Goal: Task Accomplishment & Management: Use online tool/utility

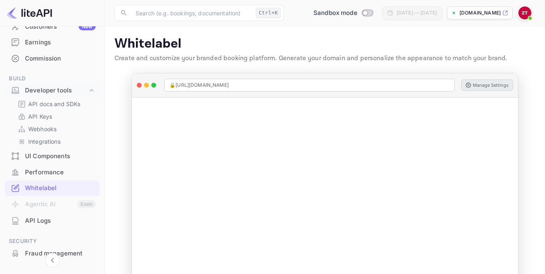
scroll to position [44, 0]
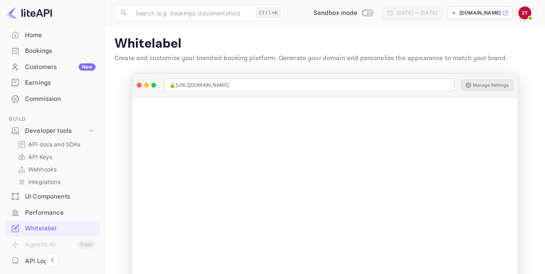
click at [53, 179] on p "Integrations" at bounding box center [44, 181] width 32 height 8
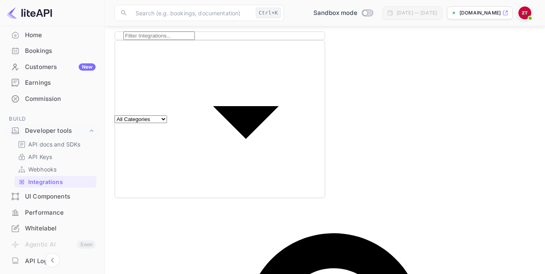
scroll to position [43, 0]
click at [52, 173] on p "Webhooks" at bounding box center [42, 169] width 28 height 8
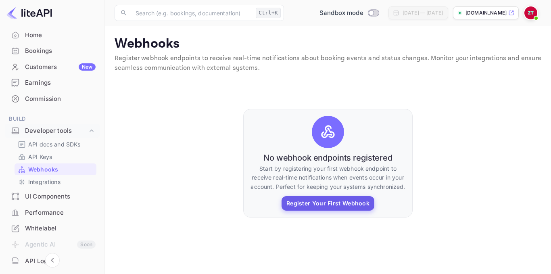
click at [302, 206] on button "Register Your First Webhook" at bounding box center [327, 203] width 93 height 15
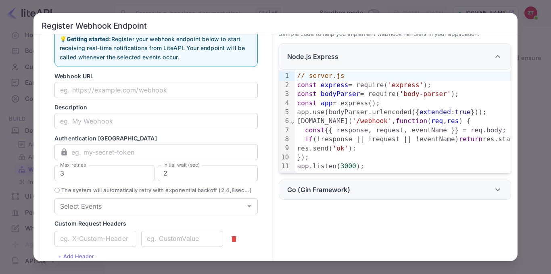
scroll to position [40, 0]
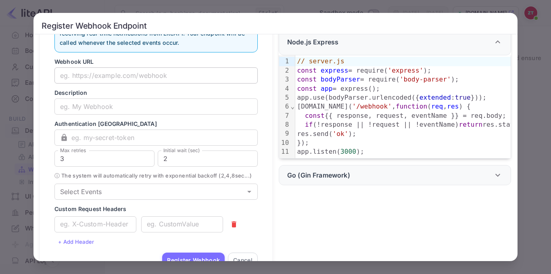
click at [183, 80] on input "text" at bounding box center [155, 75] width 203 height 16
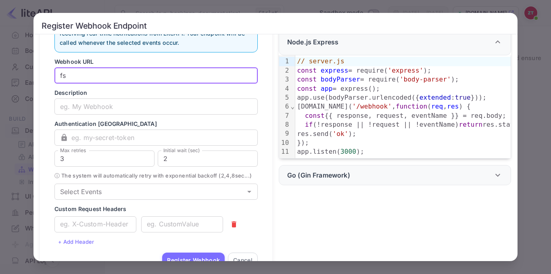
type input "f"
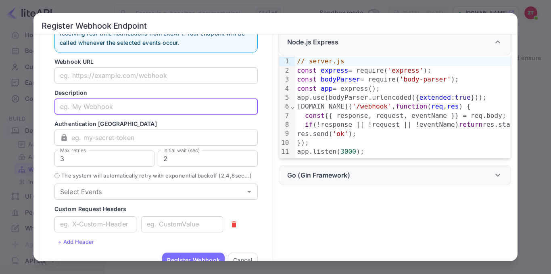
click at [157, 107] on input "text" at bounding box center [155, 106] width 203 height 16
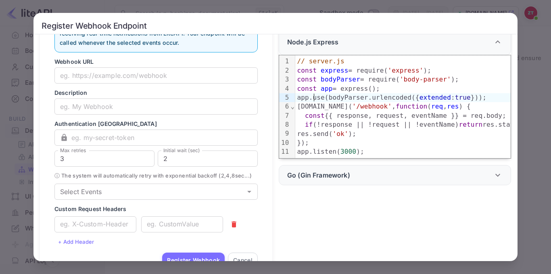
click at [311, 101] on div "app.use(bodyParser.urlencoded({ extended : true }));" at bounding box center [460, 97] width 330 height 9
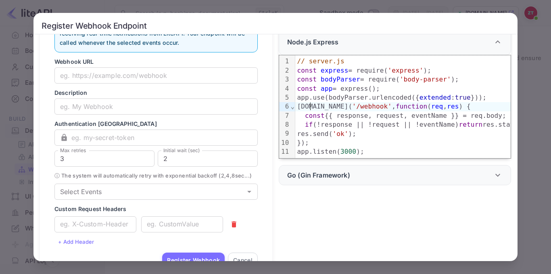
click at [307, 110] on div "[DOMAIN_NAME]( '/webhook' , function ( req , res ) {" at bounding box center [460, 106] width 330 height 9
click at [312, 180] on p "Go (Gin Framework)" at bounding box center [318, 175] width 63 height 10
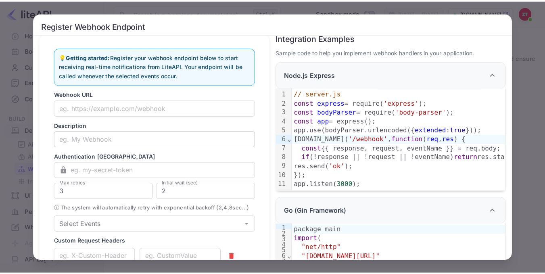
scroll to position [0, 0]
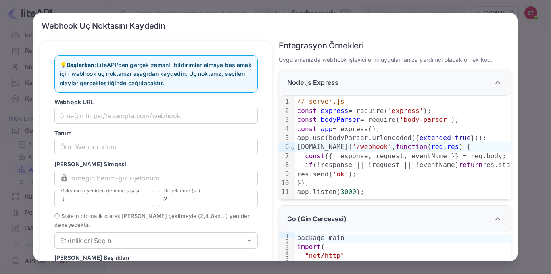
click at [532, 46] on div "Webhook Uç Noktasını Kaydedin 💡 Başlarken: [PERSON_NAME] gerçek zamanlı bildiri…" at bounding box center [275, 137] width 551 height 274
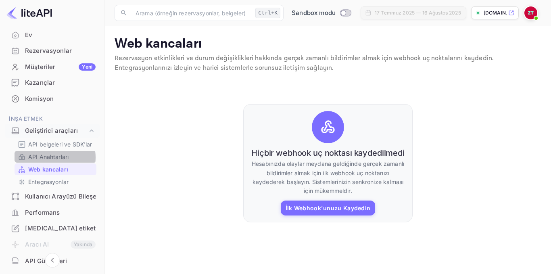
click at [49, 160] on font "API Anahtarları" at bounding box center [48, 156] width 40 height 7
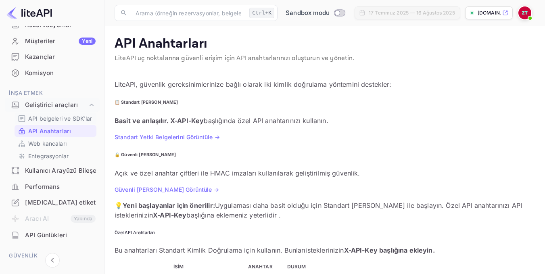
scroll to position [84, 0]
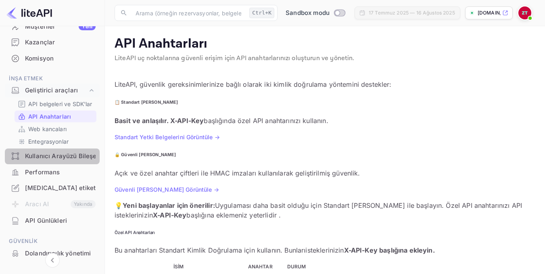
click at [69, 161] on font "Kullanıcı Arayüzü Bileşenleri" at bounding box center [67, 156] width 85 height 9
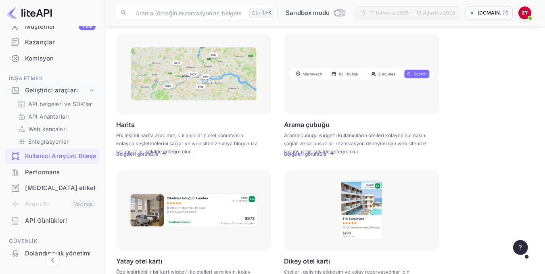
scroll to position [121, 0]
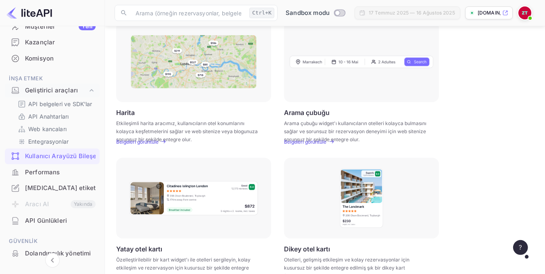
click at [167, 143] on icon at bounding box center [167, 142] width 6 height 6
